Goal: Transaction & Acquisition: Purchase product/service

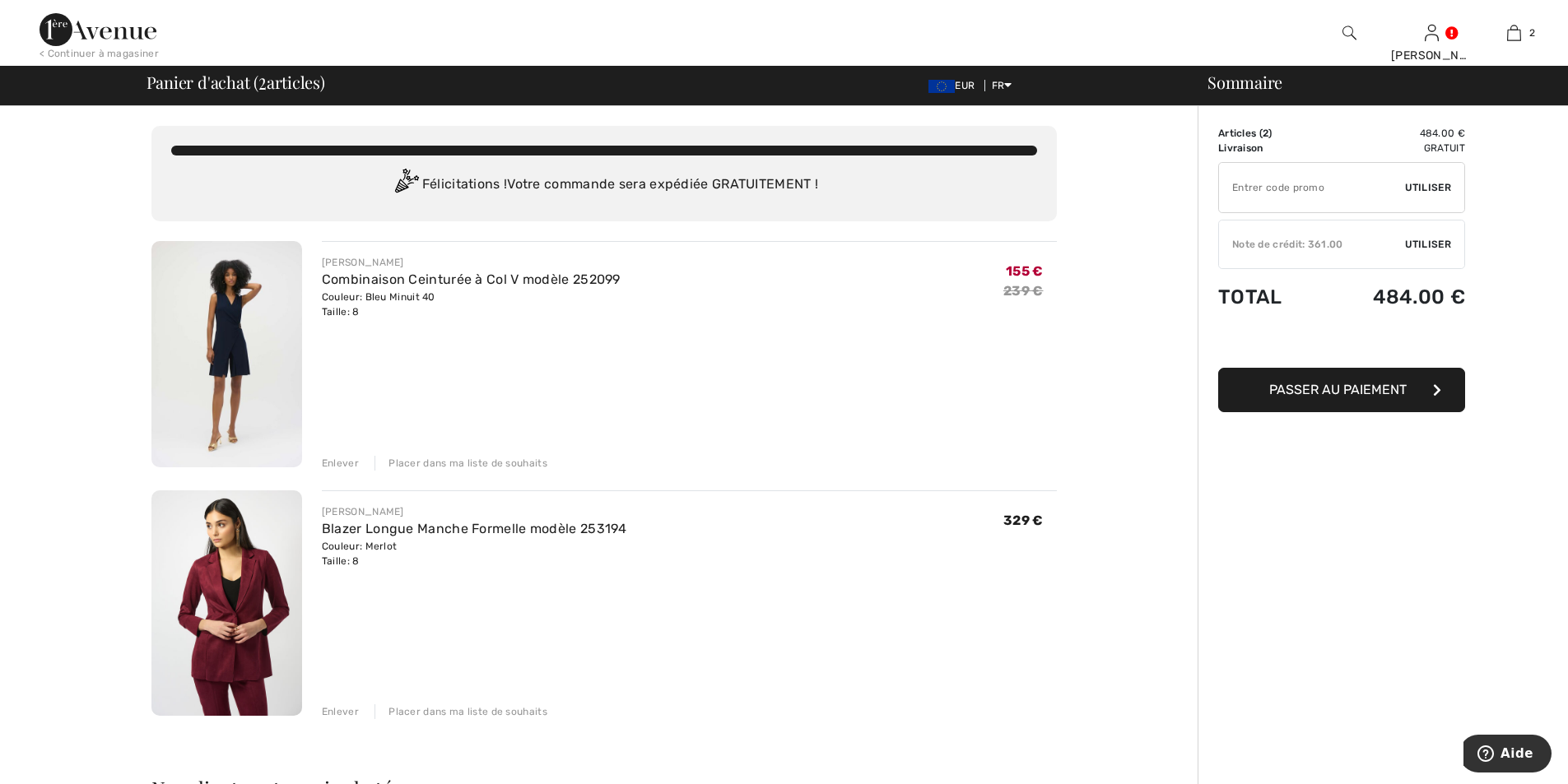
click at [1386, 243] on div "Note de crédit: 361.00" at bounding box center [1313, 244] width 186 height 15
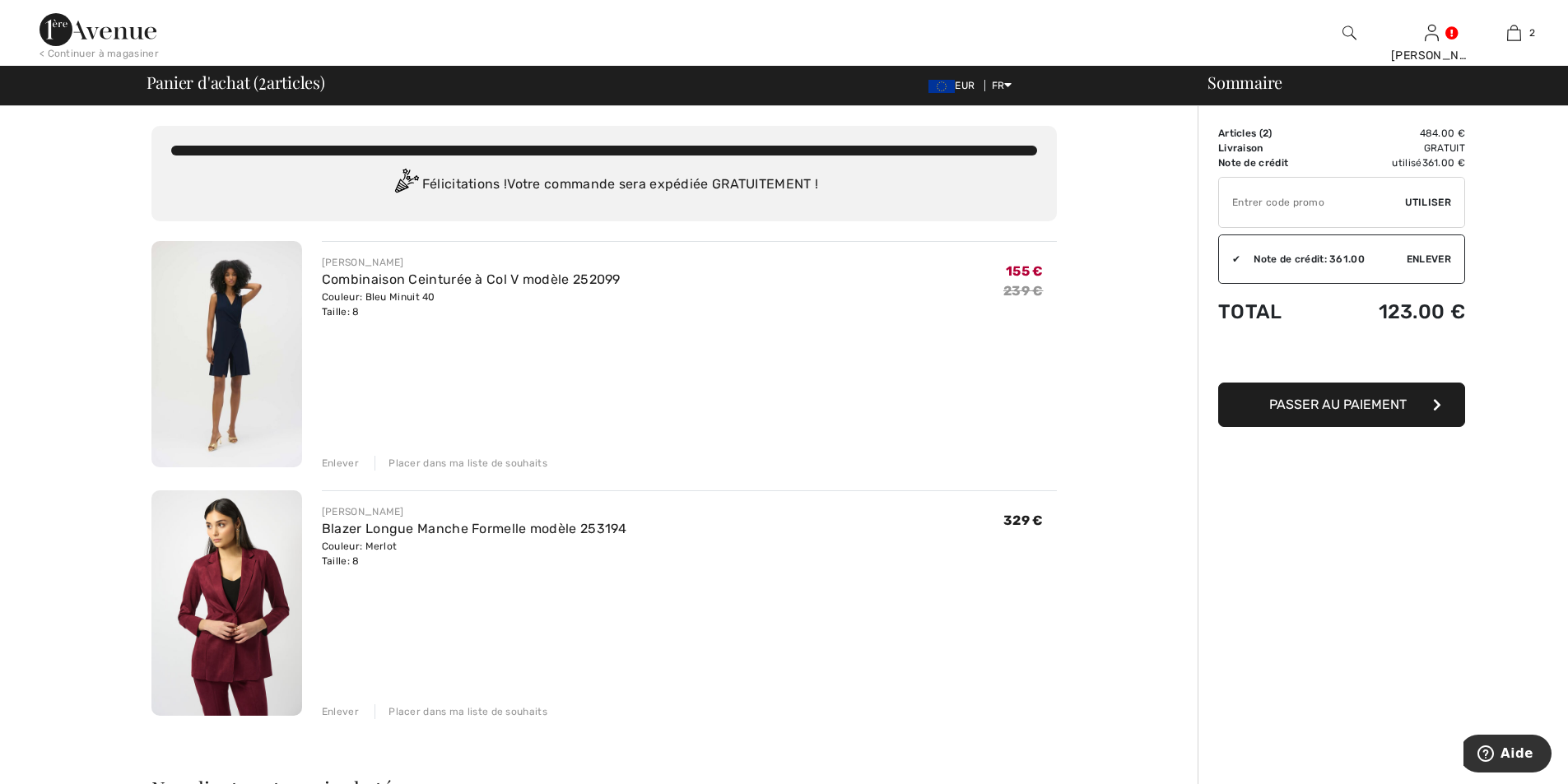
click at [235, 335] on img at bounding box center [226, 354] width 151 height 226
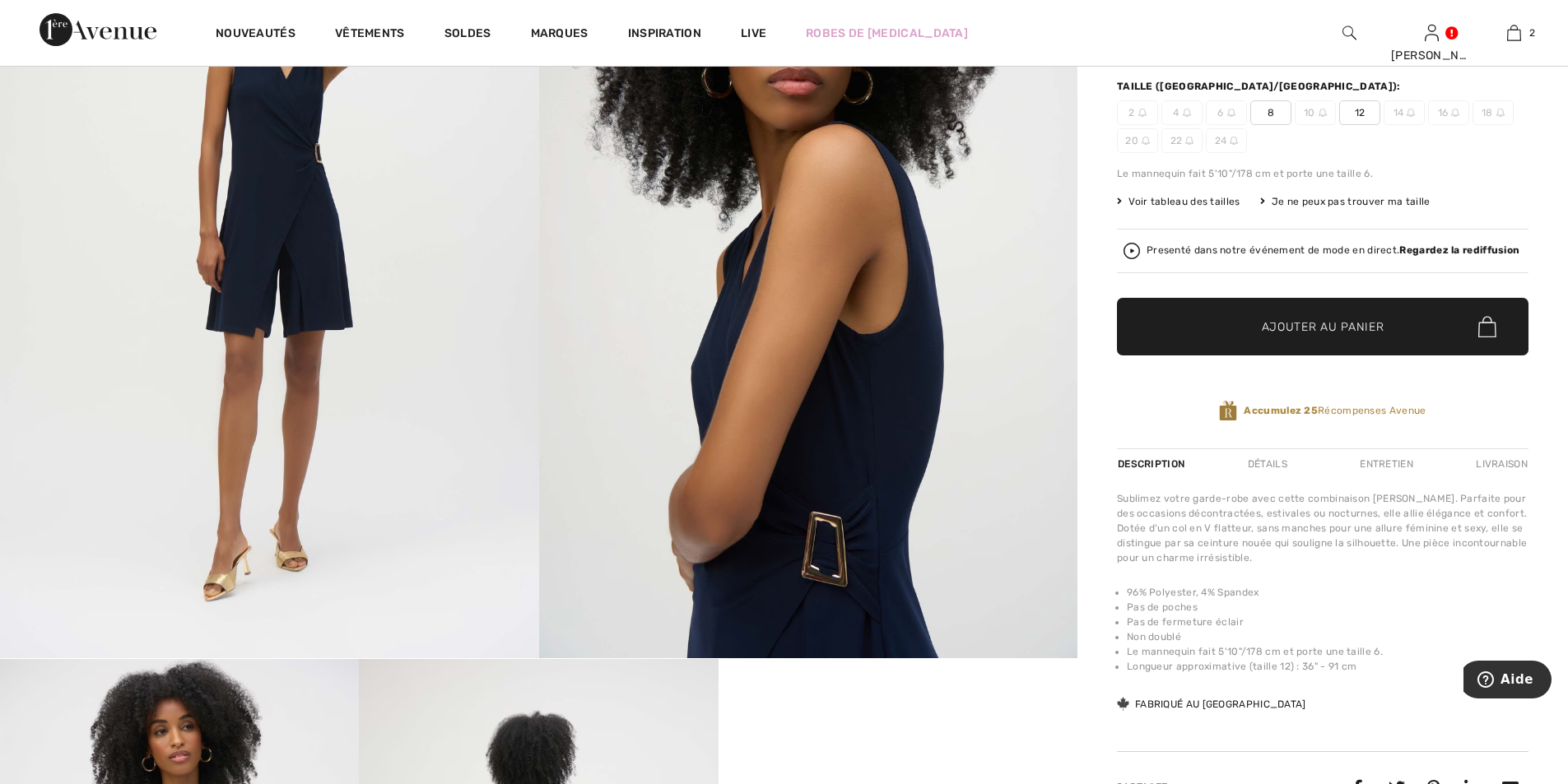
scroll to position [658, 0]
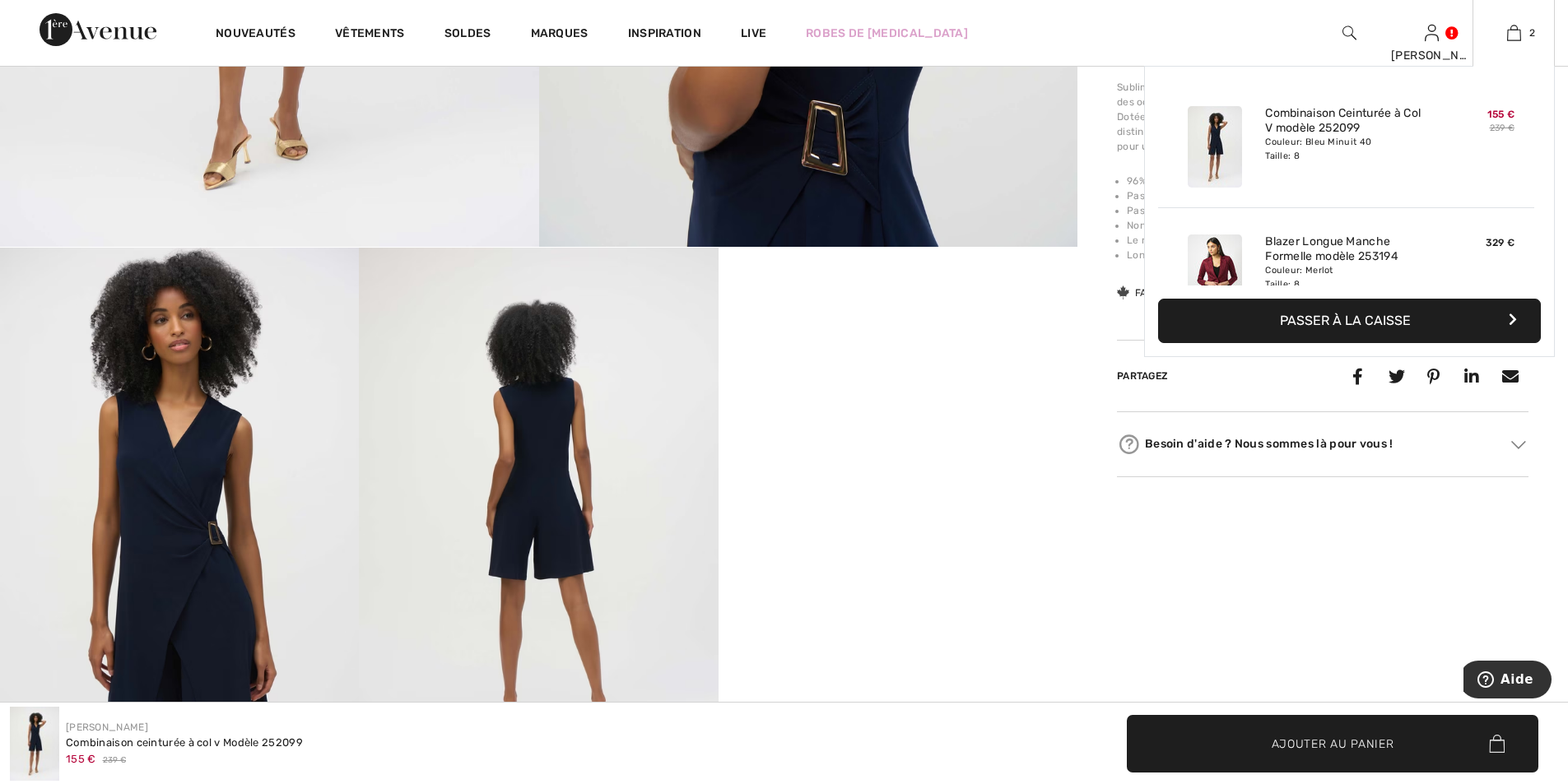
click at [1360, 318] on button "Passer à la caisse" at bounding box center [1350, 321] width 383 height 45
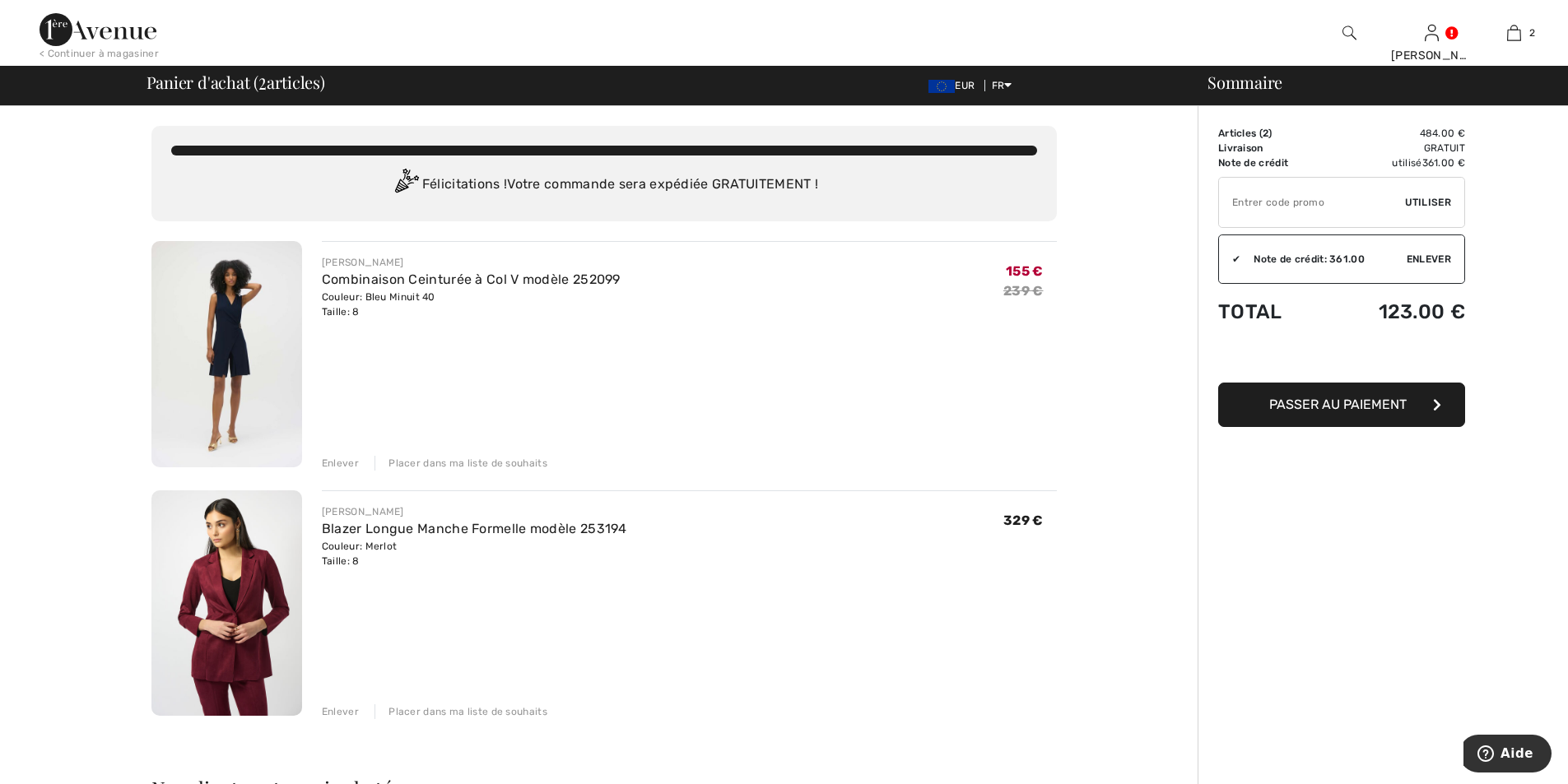
click at [1329, 405] on span "Passer au paiement" at bounding box center [1338, 404] width 138 height 15
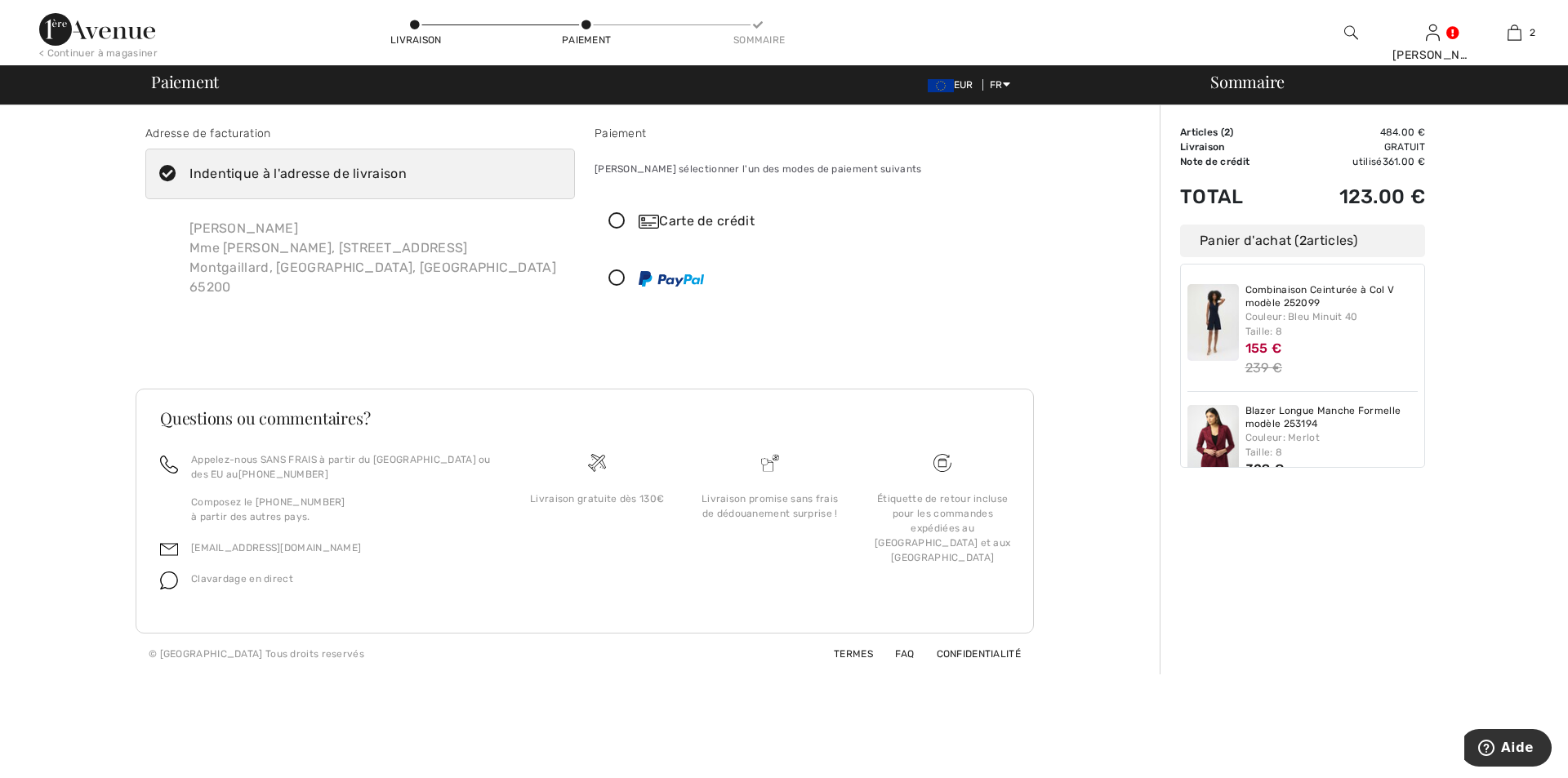
click at [615, 224] on icon at bounding box center [617, 222] width 43 height 17
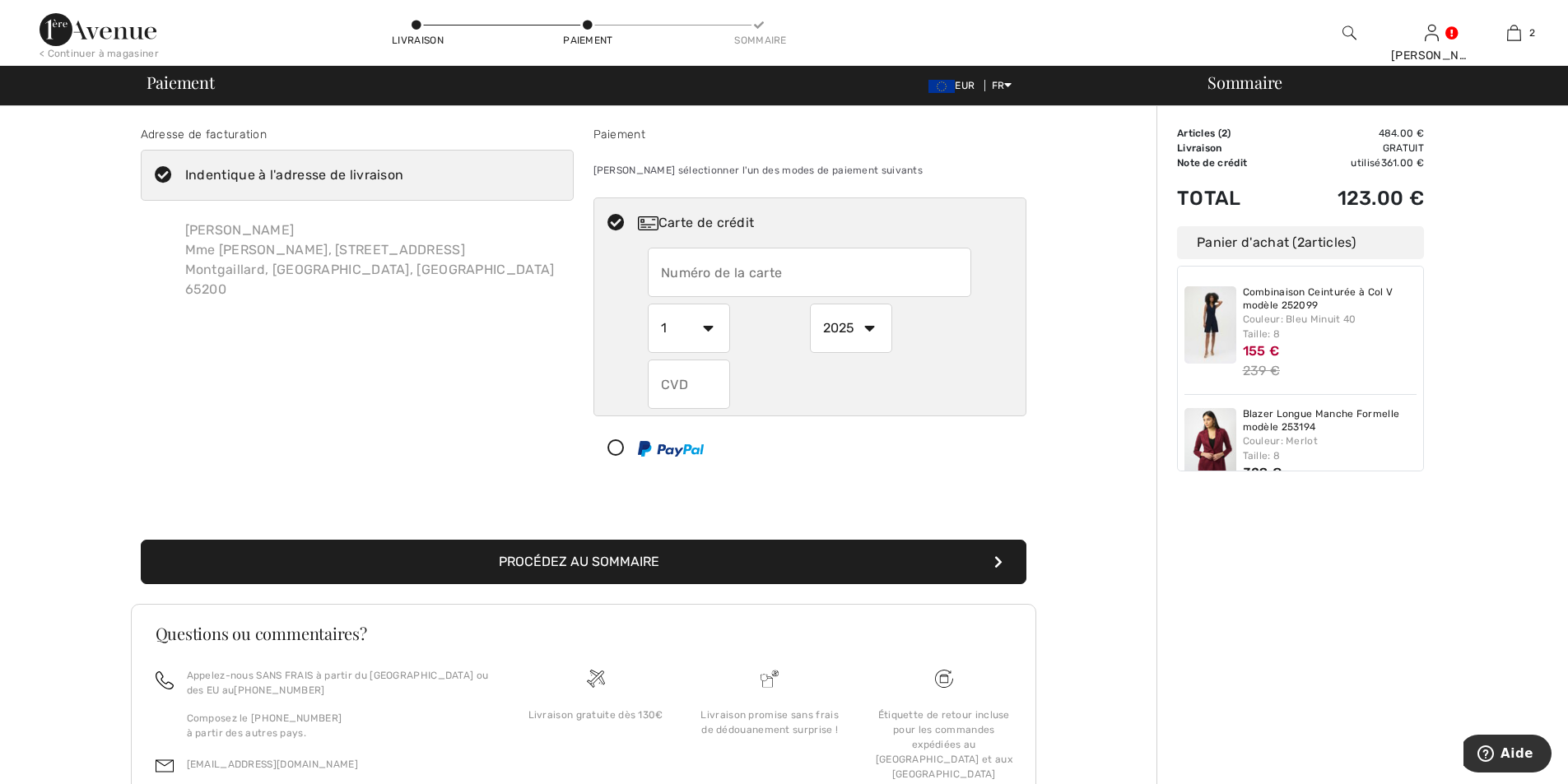
click at [746, 275] on input "text" at bounding box center [809, 273] width 324 height 49
type input "5137716909181394"
select select "12"
click at [694, 392] on input "text" at bounding box center [689, 384] width 82 height 49
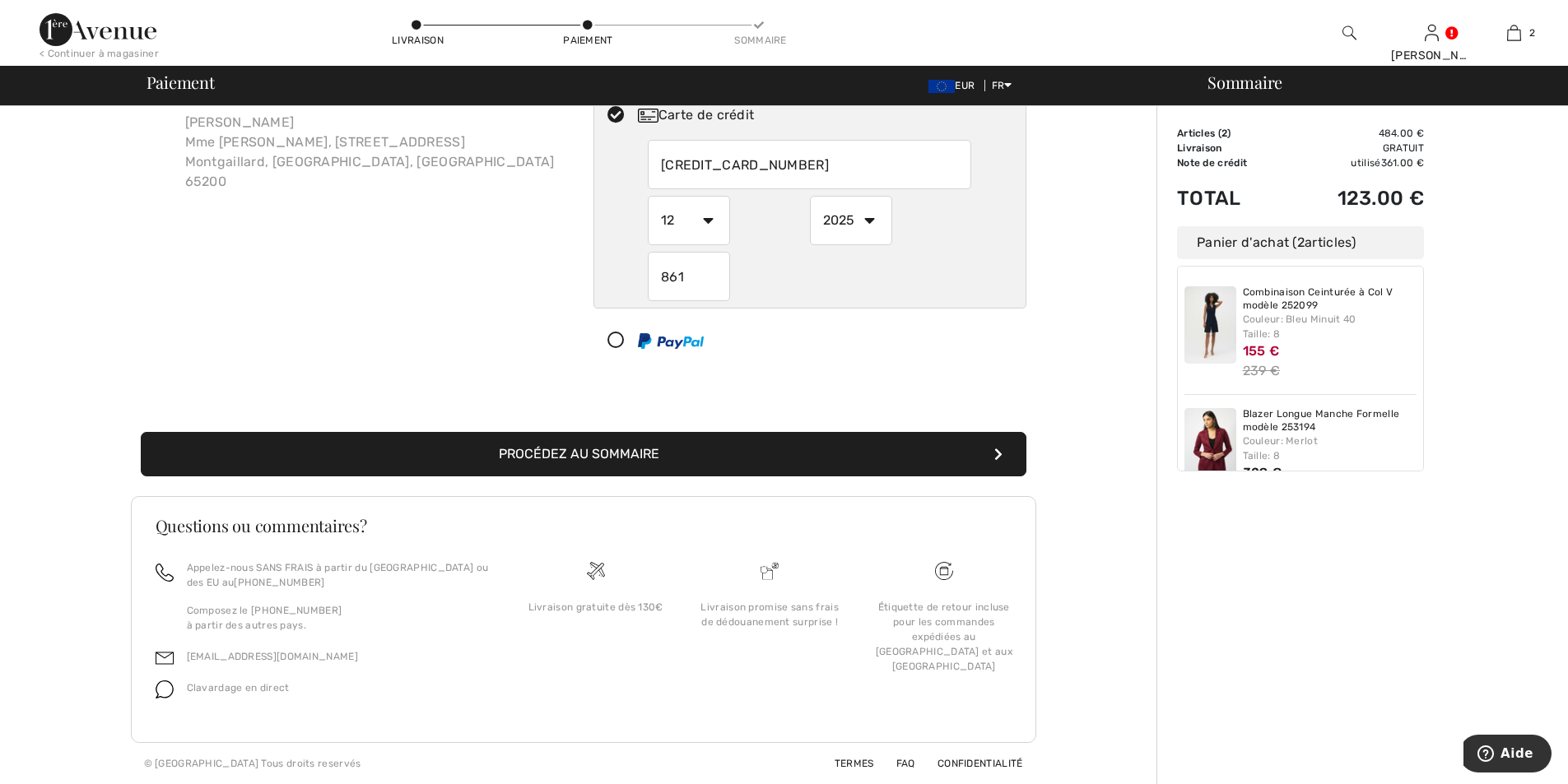
type input "861"
click at [800, 453] on button "Procédez au sommaire" at bounding box center [583, 454] width 886 height 45
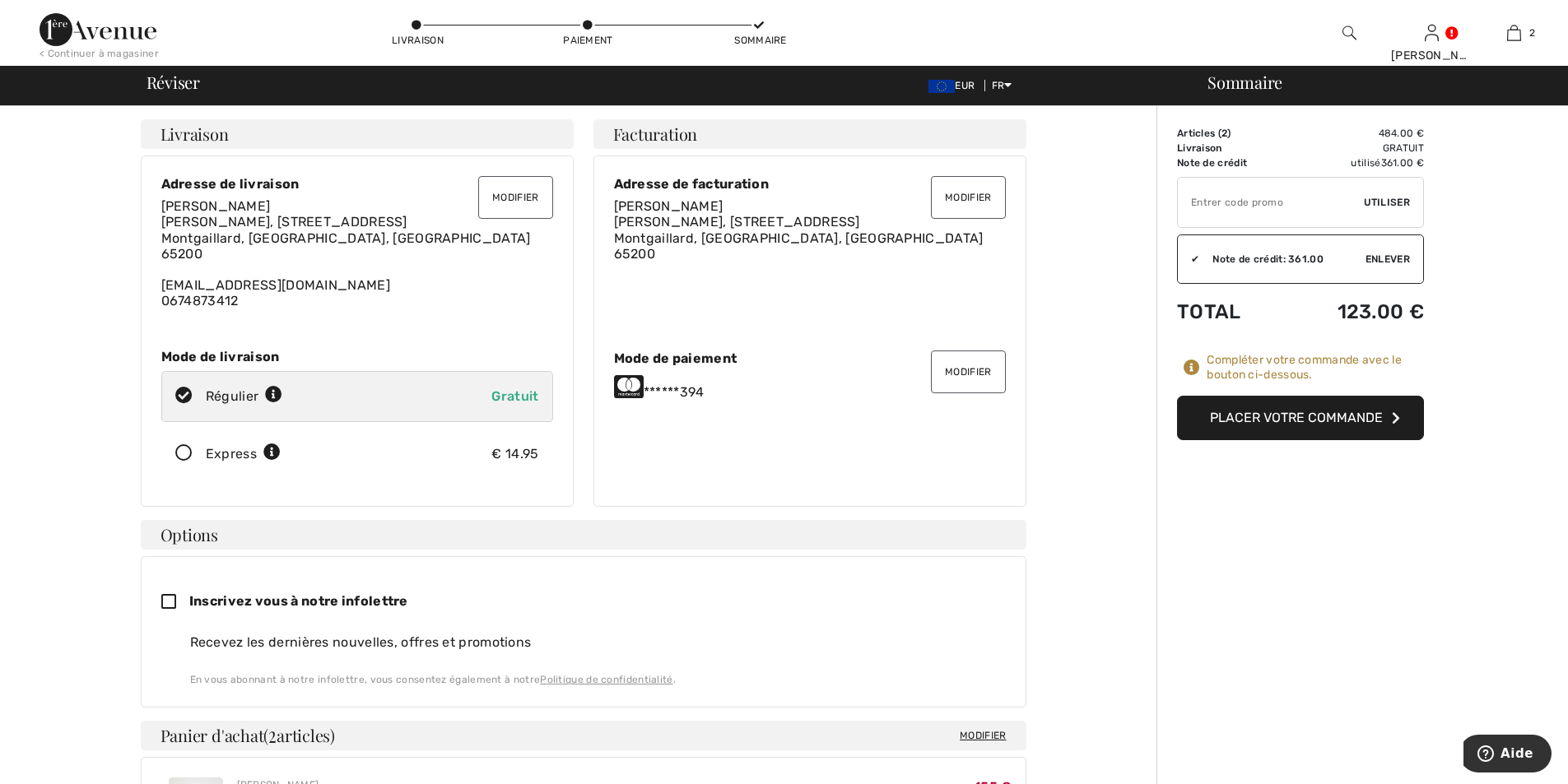
click at [1271, 418] on button "Placer votre commande" at bounding box center [1300, 418] width 247 height 45
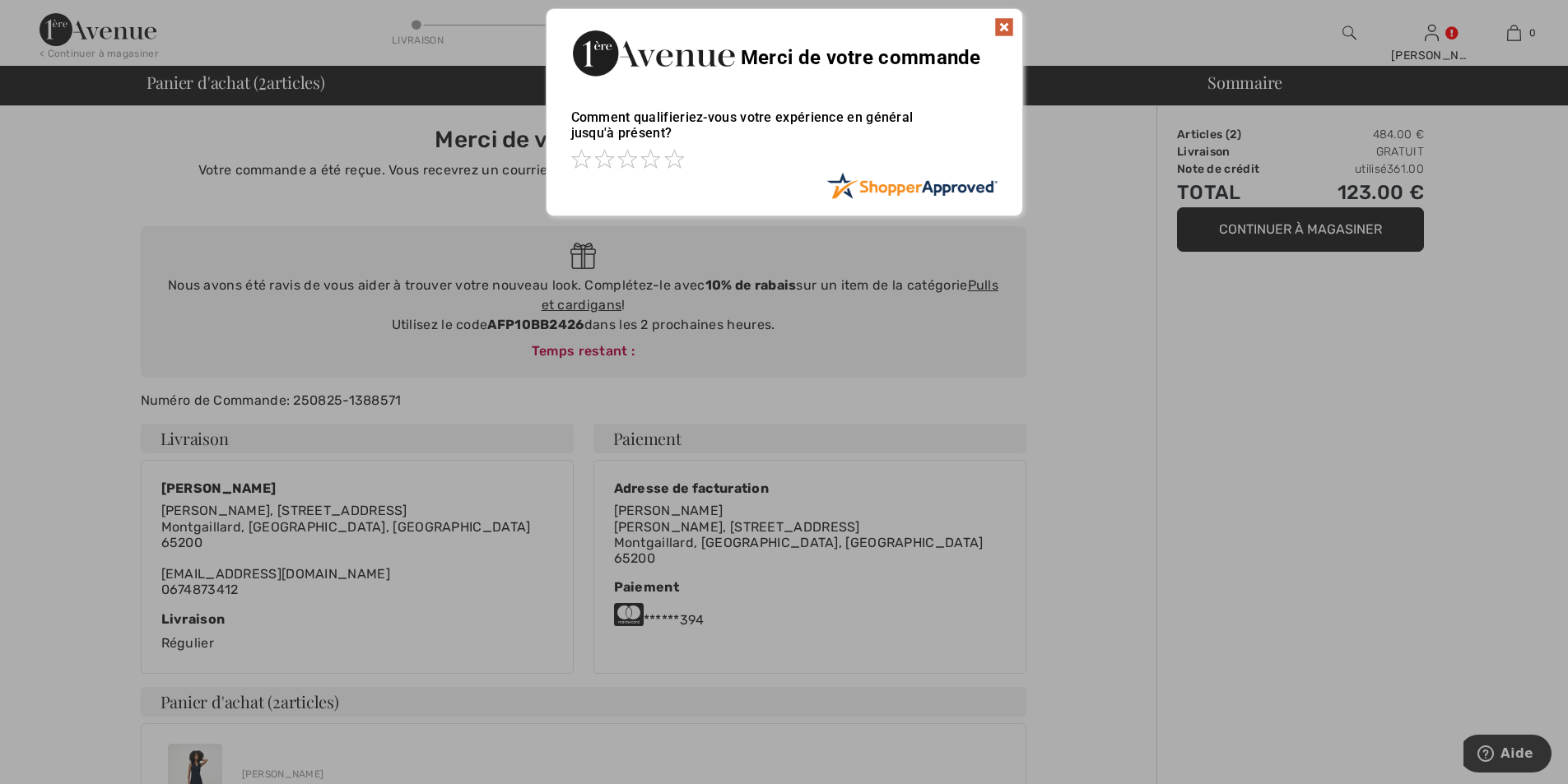
click at [1008, 26] on img at bounding box center [1004, 27] width 20 height 20
